Goal: Task Accomplishment & Management: Manage account settings

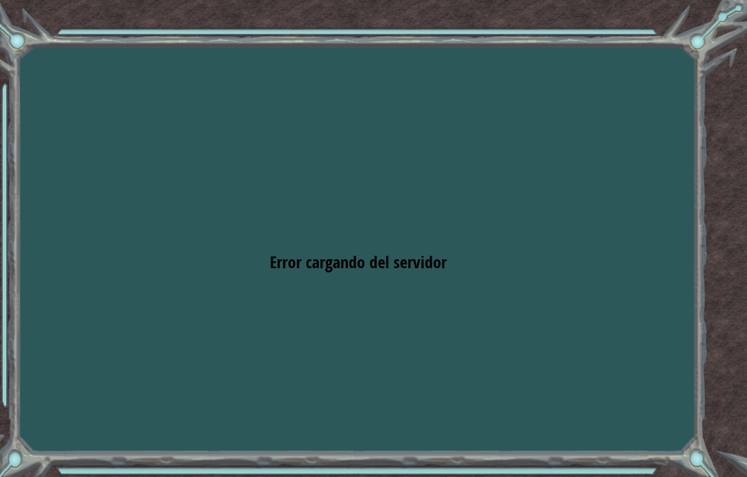
click at [452, 264] on div "Goals Error cargando del servidor Deberás unirte a un curso para jugar a este n…" at bounding box center [373, 238] width 747 height 477
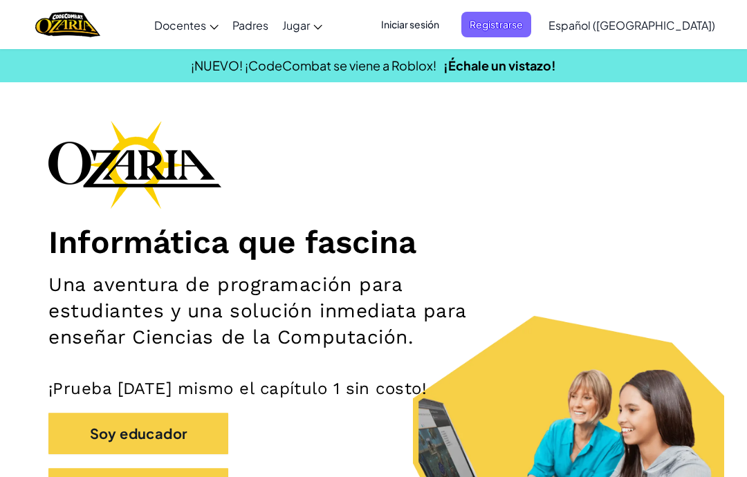
click at [447, 24] on span "Iniciar sesión" at bounding box center [410, 25] width 75 height 26
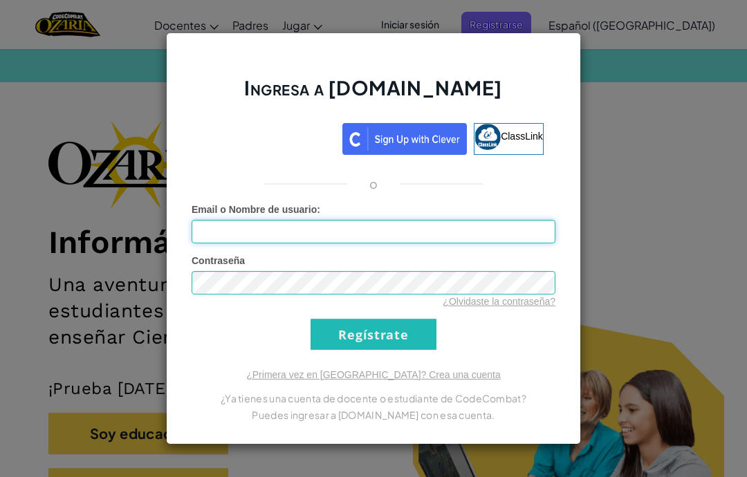
click at [424, 240] on input "Email o Nombre de usuario :" at bounding box center [374, 232] width 364 height 24
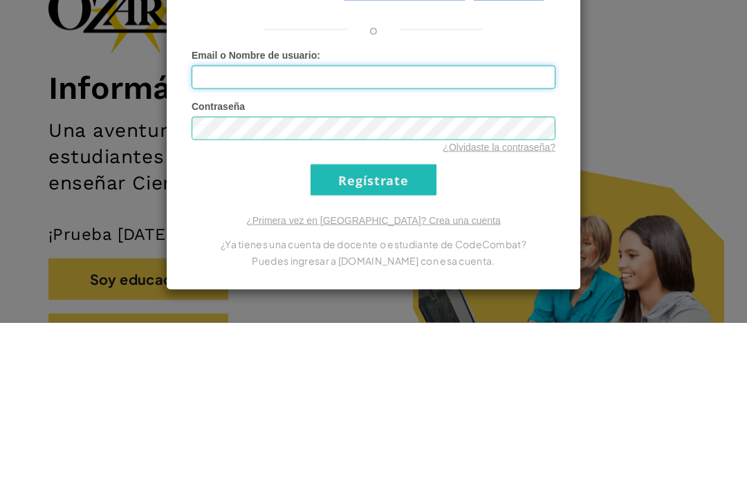
type input "[EMAIL_ADDRESS][DOMAIN_NAME]"
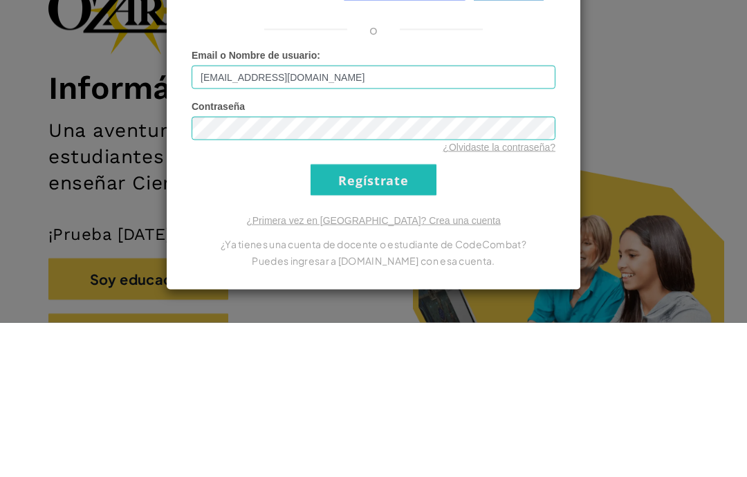
scroll to position [155, 0]
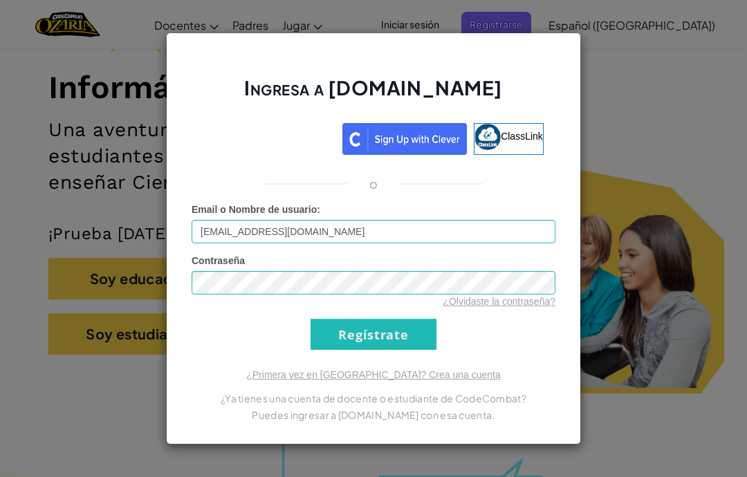
click at [396, 340] on input "Regístrate" at bounding box center [373, 334] width 126 height 31
